Goal: Task Accomplishment & Management: Manage account settings

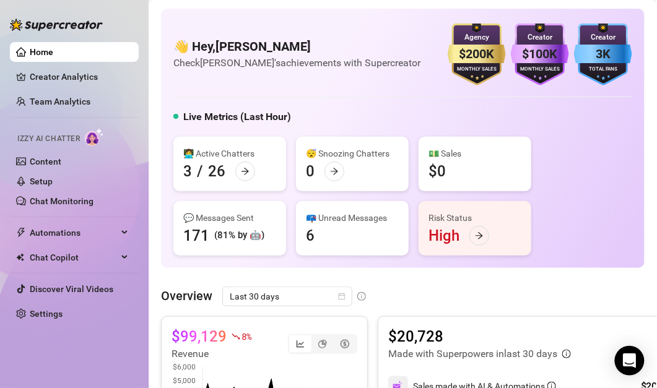
click at [264, 175] on div "👩‍💻 Active Chatters 3 / 26" at bounding box center [229, 164] width 113 height 55
click at [339, 156] on div "😴 Snoozing Chatters" at bounding box center [352, 154] width 93 height 14
click at [369, 181] on div "😴 Snoozing Chatters 3" at bounding box center [352, 164] width 113 height 55
click at [336, 171] on icon "arrow-right" at bounding box center [334, 171] width 7 height 7
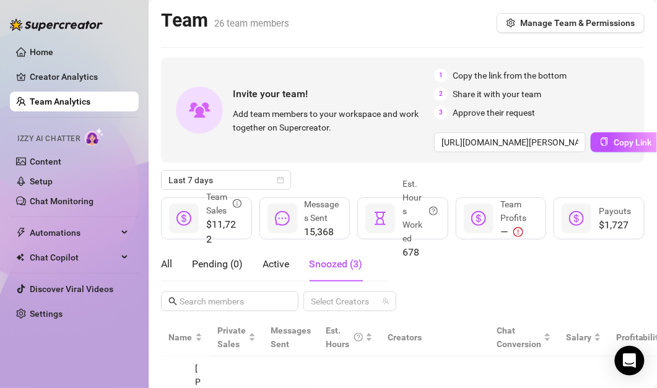
click at [87, 99] on link "Team Analytics" at bounding box center [60, 102] width 61 height 10
click at [53, 50] on link "Home" at bounding box center [42, 52] width 24 height 10
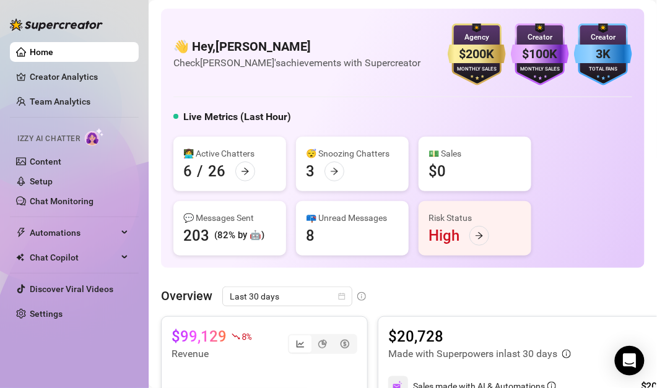
scroll to position [25, 0]
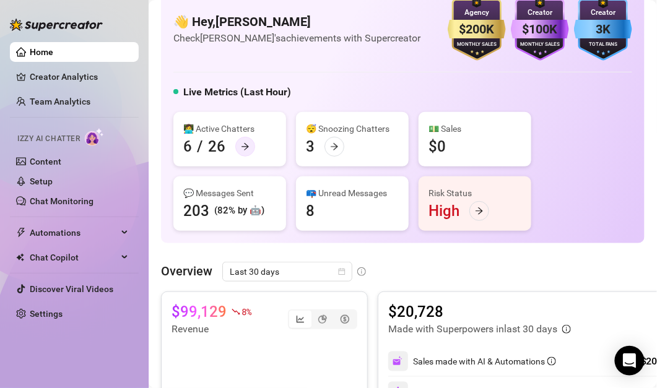
click at [246, 146] on icon "arrow-right" at bounding box center [245, 146] width 7 height 7
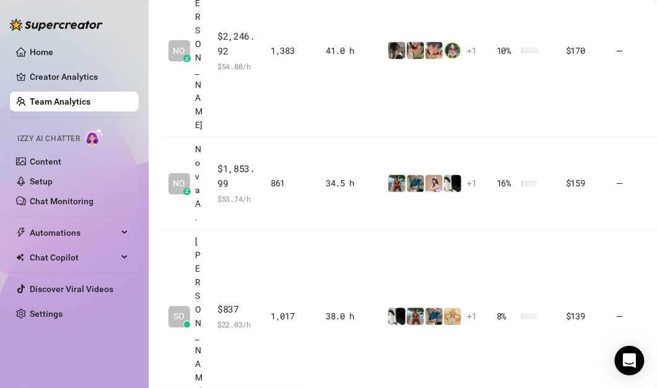
scroll to position [403, 0]
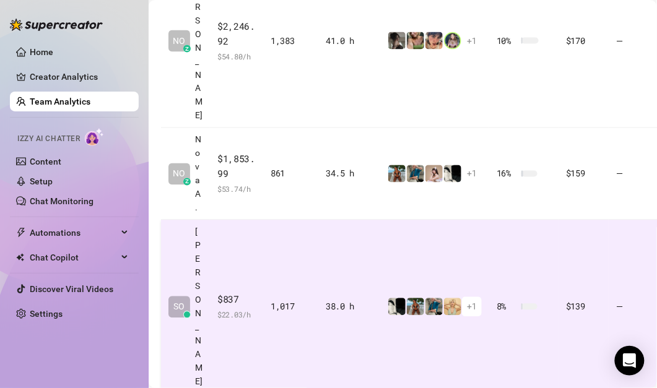
click at [268, 220] on td "1,017" at bounding box center [290, 307] width 55 height 174
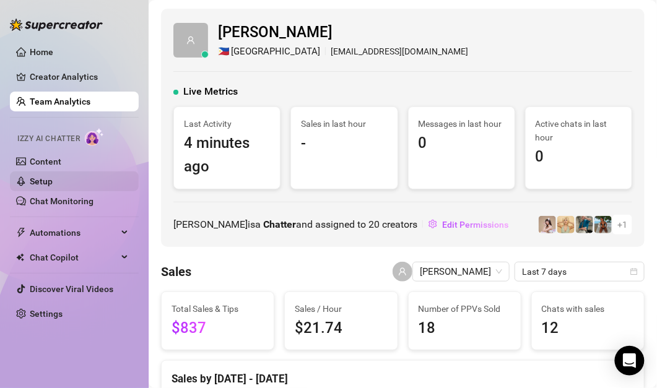
click at [42, 177] on link "Setup" at bounding box center [41, 182] width 23 height 10
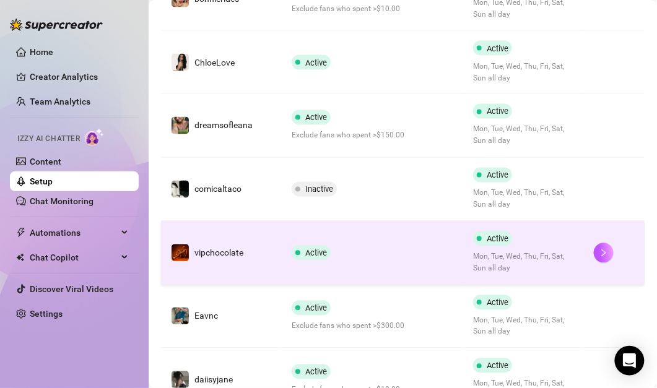
scroll to position [565, 0]
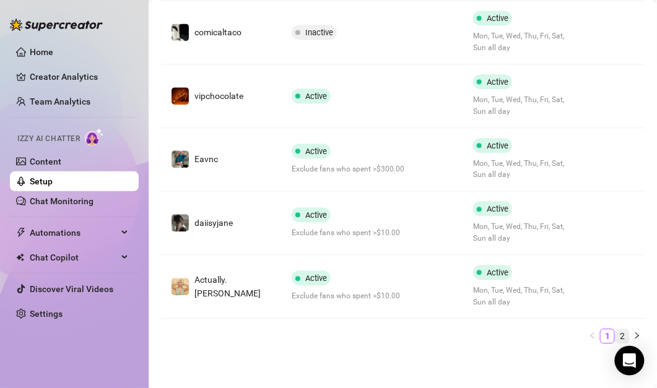
click at [627, 334] on link "2" at bounding box center [623, 336] width 14 height 14
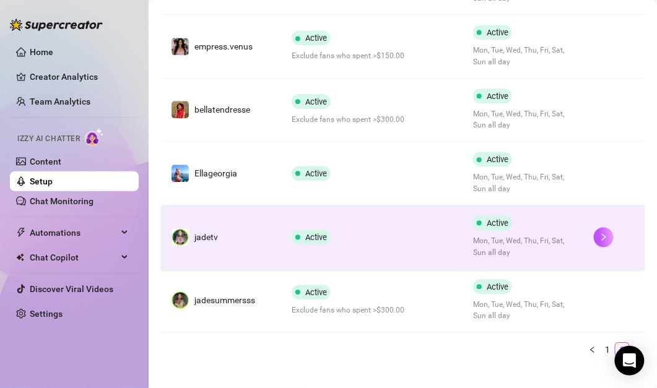
scroll to position [585, 0]
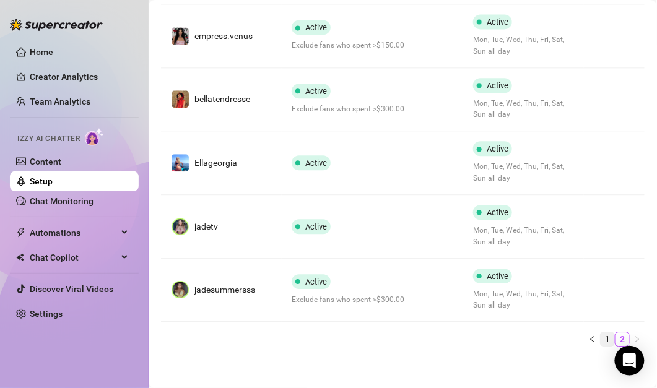
click at [605, 336] on link "1" at bounding box center [608, 340] width 14 height 14
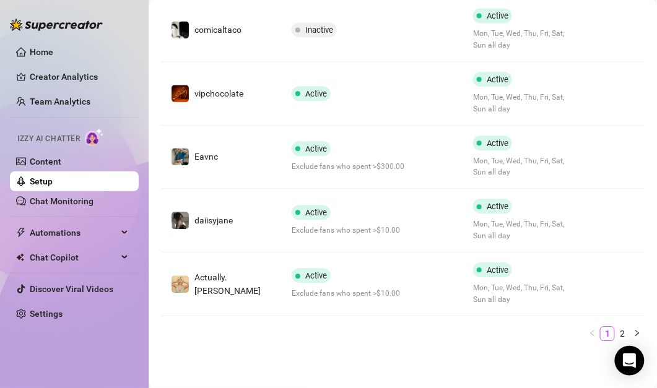
scroll to position [565, 0]
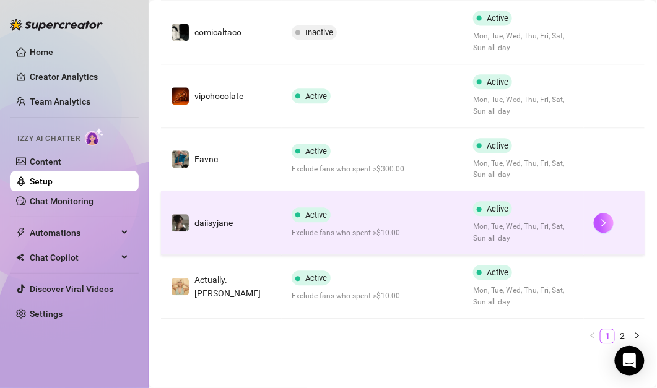
click at [397, 216] on div "Active Exclude fans who spent >$10.00" at bounding box center [373, 223] width 162 height 32
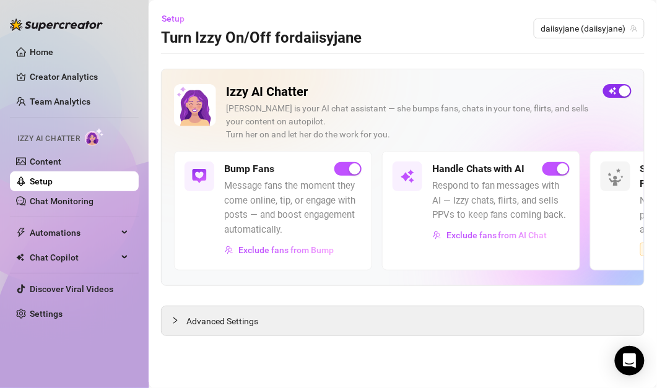
click at [624, 90] on div "button" at bounding box center [624, 90] width 11 height 11
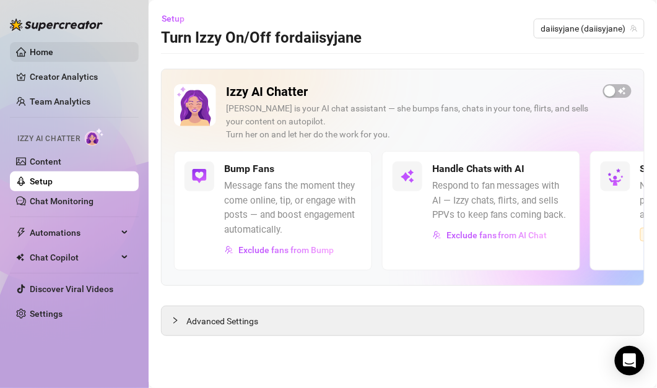
click at [53, 52] on link "Home" at bounding box center [42, 52] width 24 height 10
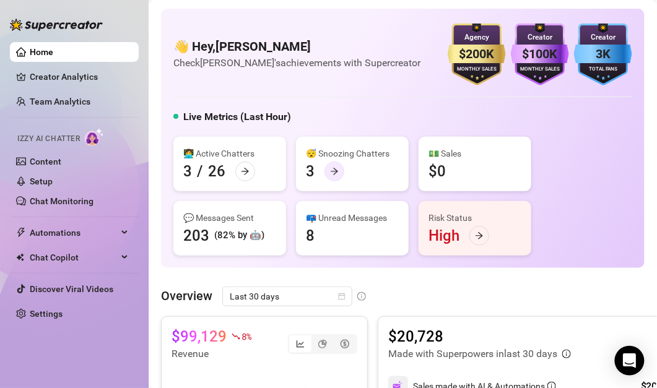
click at [333, 172] on icon "arrow-right" at bounding box center [334, 171] width 9 height 9
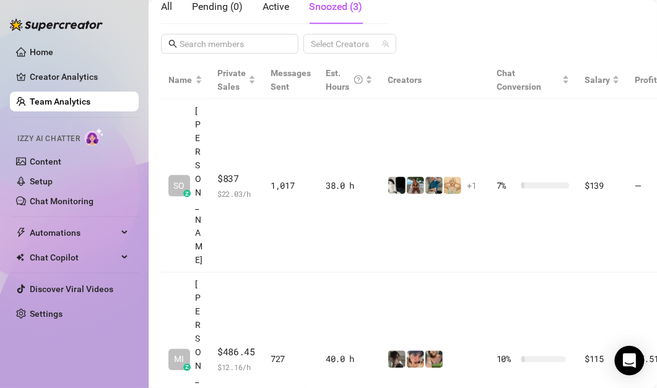
scroll to position [268, 0]
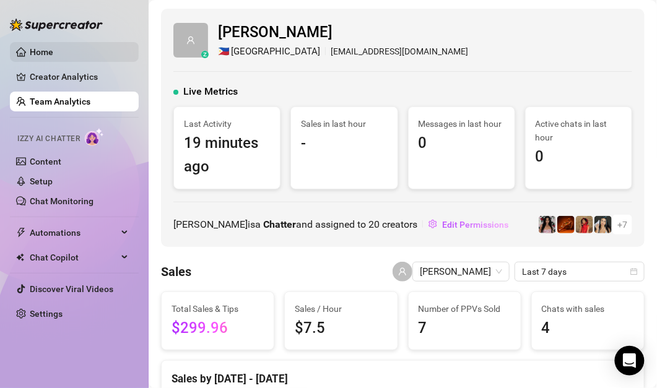
click at [53, 47] on link "Home" at bounding box center [42, 52] width 24 height 10
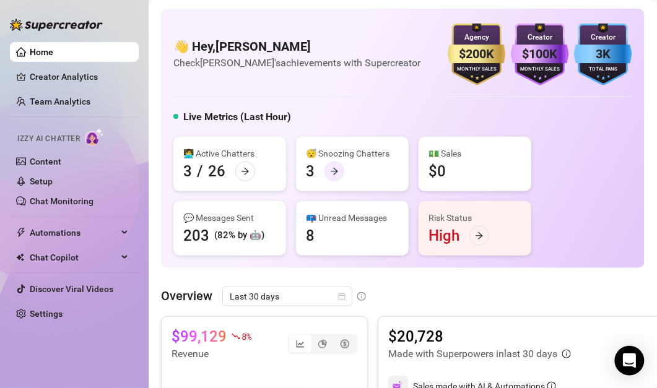
click at [339, 166] on div at bounding box center [335, 172] width 20 height 20
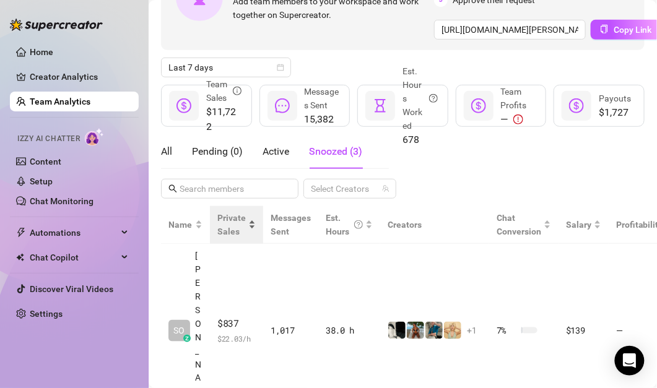
scroll to position [268, 0]
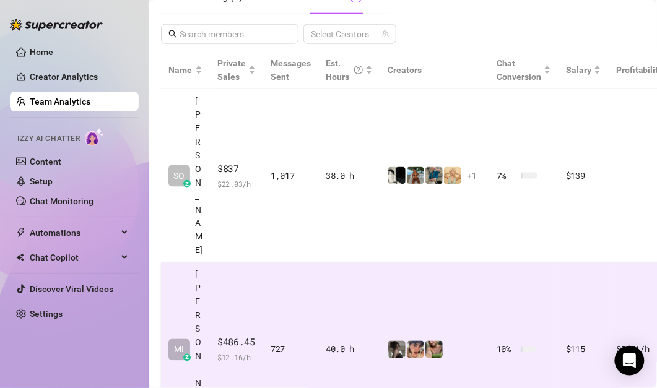
click at [250, 336] on span "$486.45" at bounding box center [236, 343] width 38 height 15
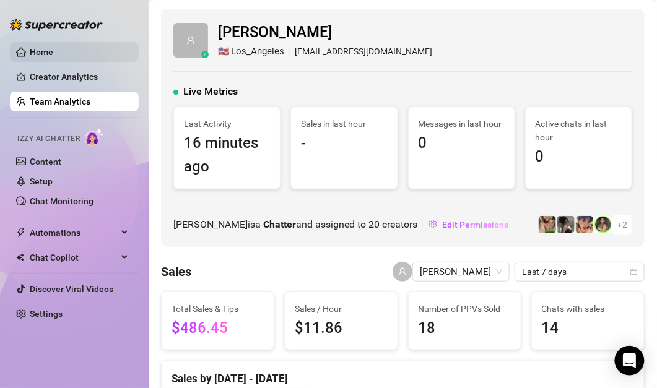
click at [53, 47] on link "Home" at bounding box center [42, 52] width 24 height 10
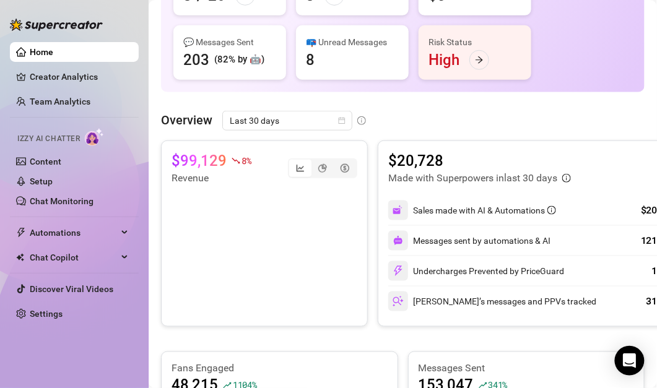
scroll to position [128, 0]
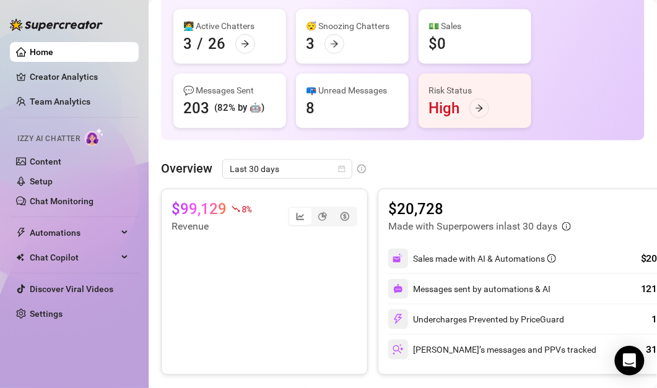
click at [53, 53] on link "Home" at bounding box center [42, 52] width 24 height 10
click at [338, 35] on div at bounding box center [335, 44] width 20 height 20
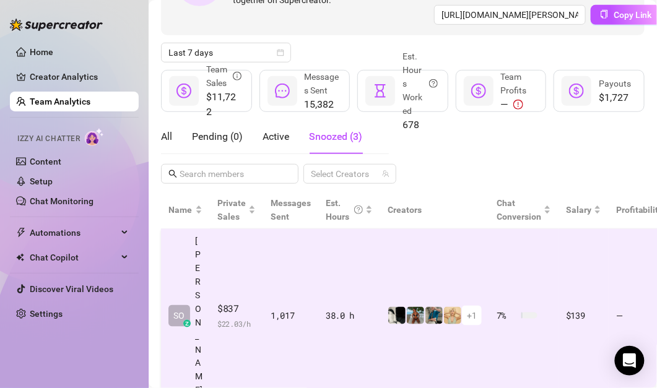
click at [294, 257] on td "1,017" at bounding box center [290, 316] width 55 height 174
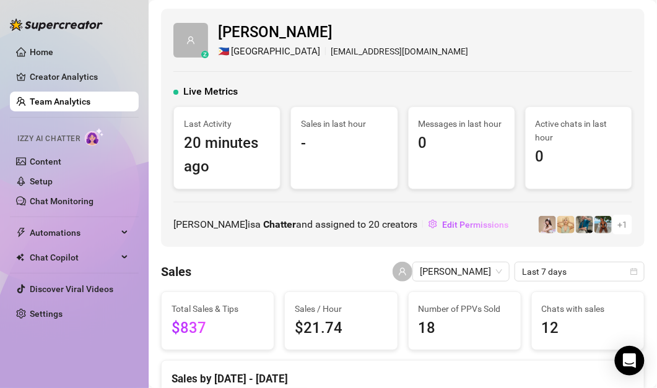
click at [73, 107] on link "Team Analytics" at bounding box center [60, 102] width 61 height 10
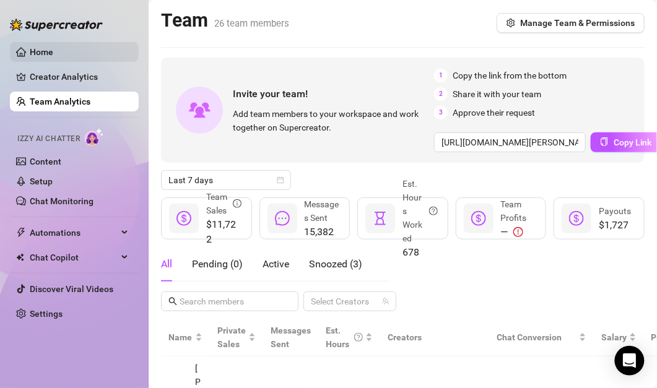
click at [53, 55] on link "Home" at bounding box center [42, 52] width 24 height 10
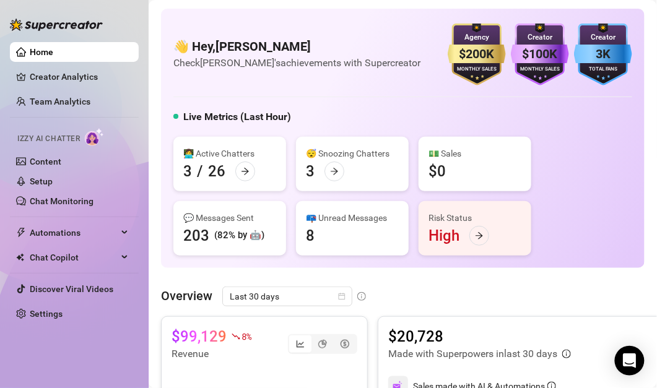
click at [53, 55] on link "Home" at bounding box center [42, 52] width 24 height 10
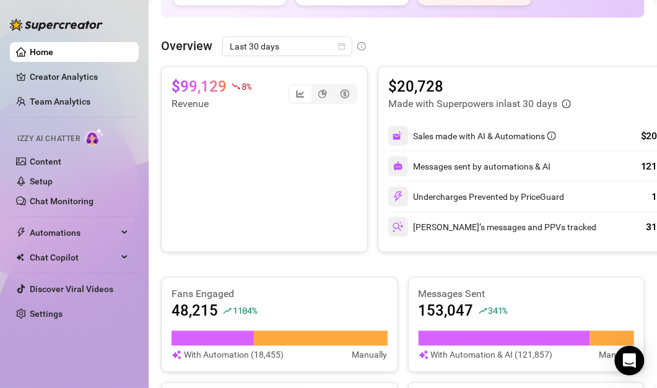
scroll to position [280, 0]
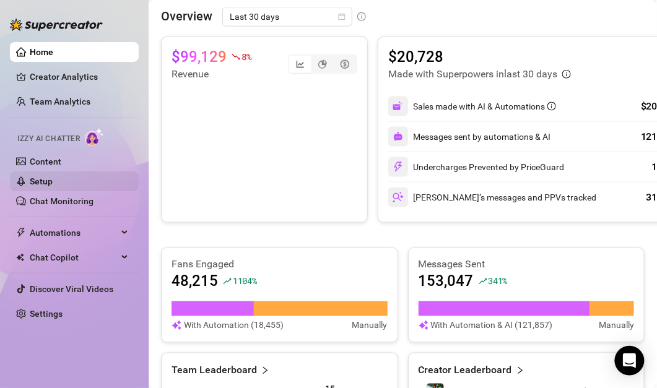
click at [47, 177] on link "Setup" at bounding box center [41, 182] width 23 height 10
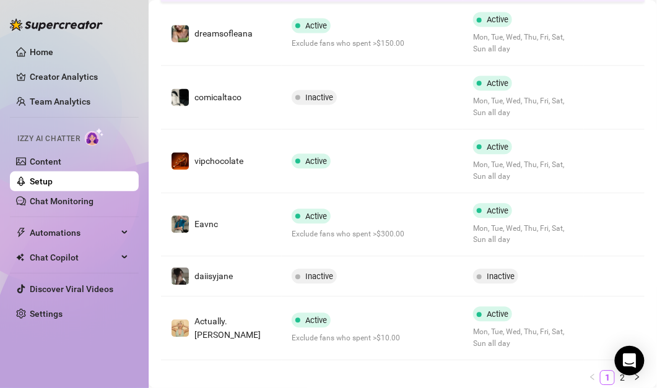
scroll to position [542, 0]
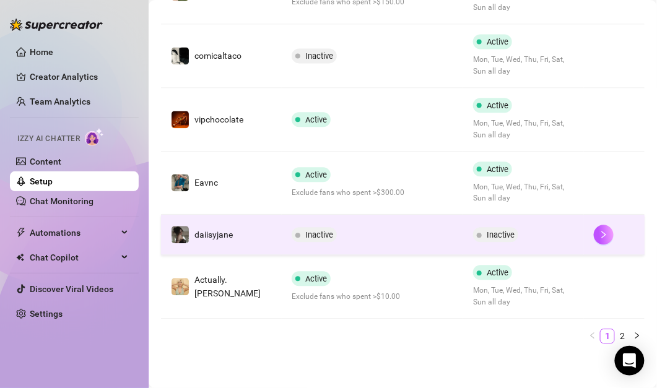
click at [286, 241] on td "Inactive" at bounding box center [372, 235] width 181 height 40
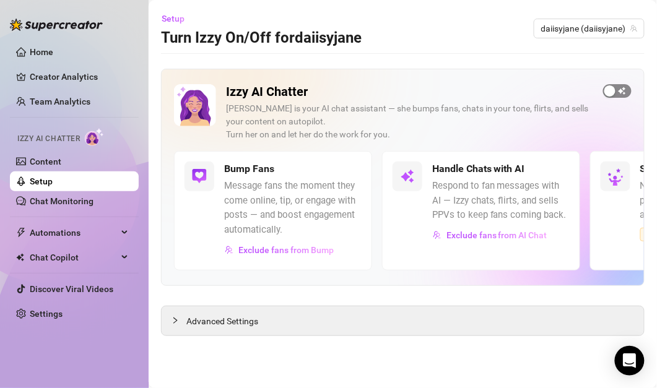
click at [624, 97] on span "button" at bounding box center [617, 91] width 28 height 14
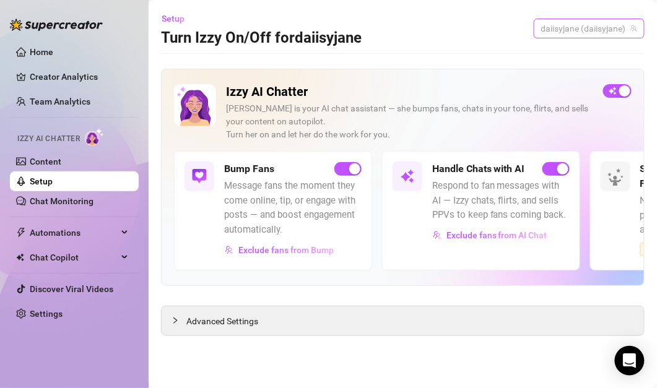
click at [577, 30] on span "daiisyjane (daiisyjane)" at bounding box center [589, 28] width 96 height 19
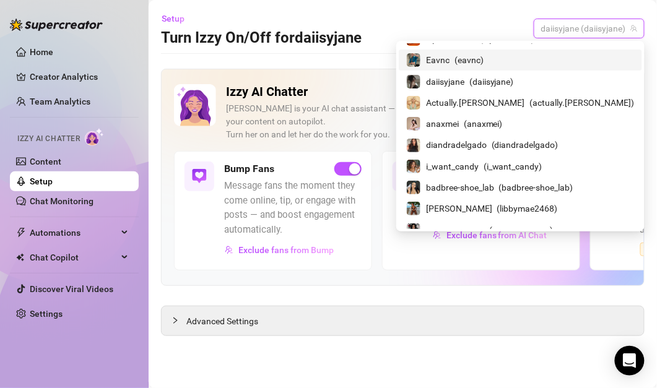
scroll to position [141, 0]
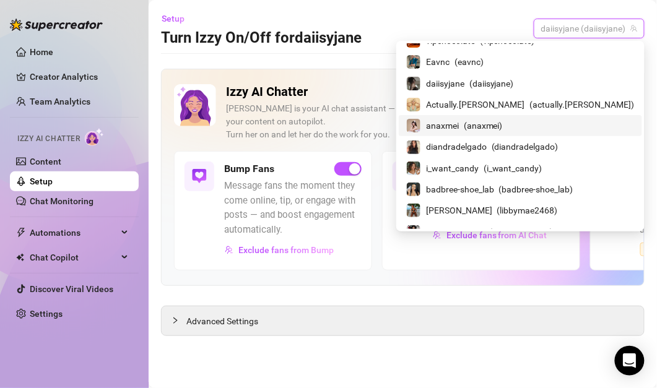
click at [459, 119] on span "anaxmei" at bounding box center [442, 126] width 33 height 14
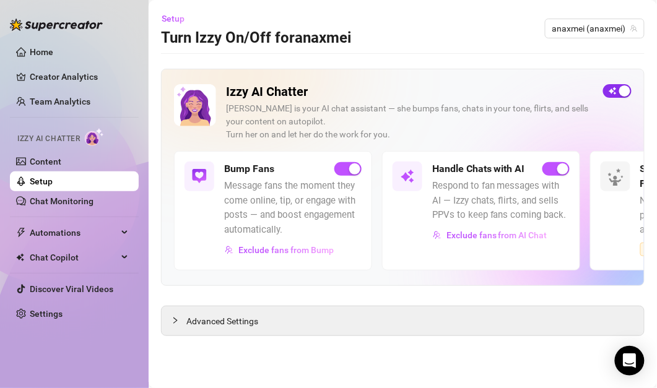
click at [617, 90] on span "button" at bounding box center [617, 91] width 28 height 14
